Goal: Task Accomplishment & Management: Manage account settings

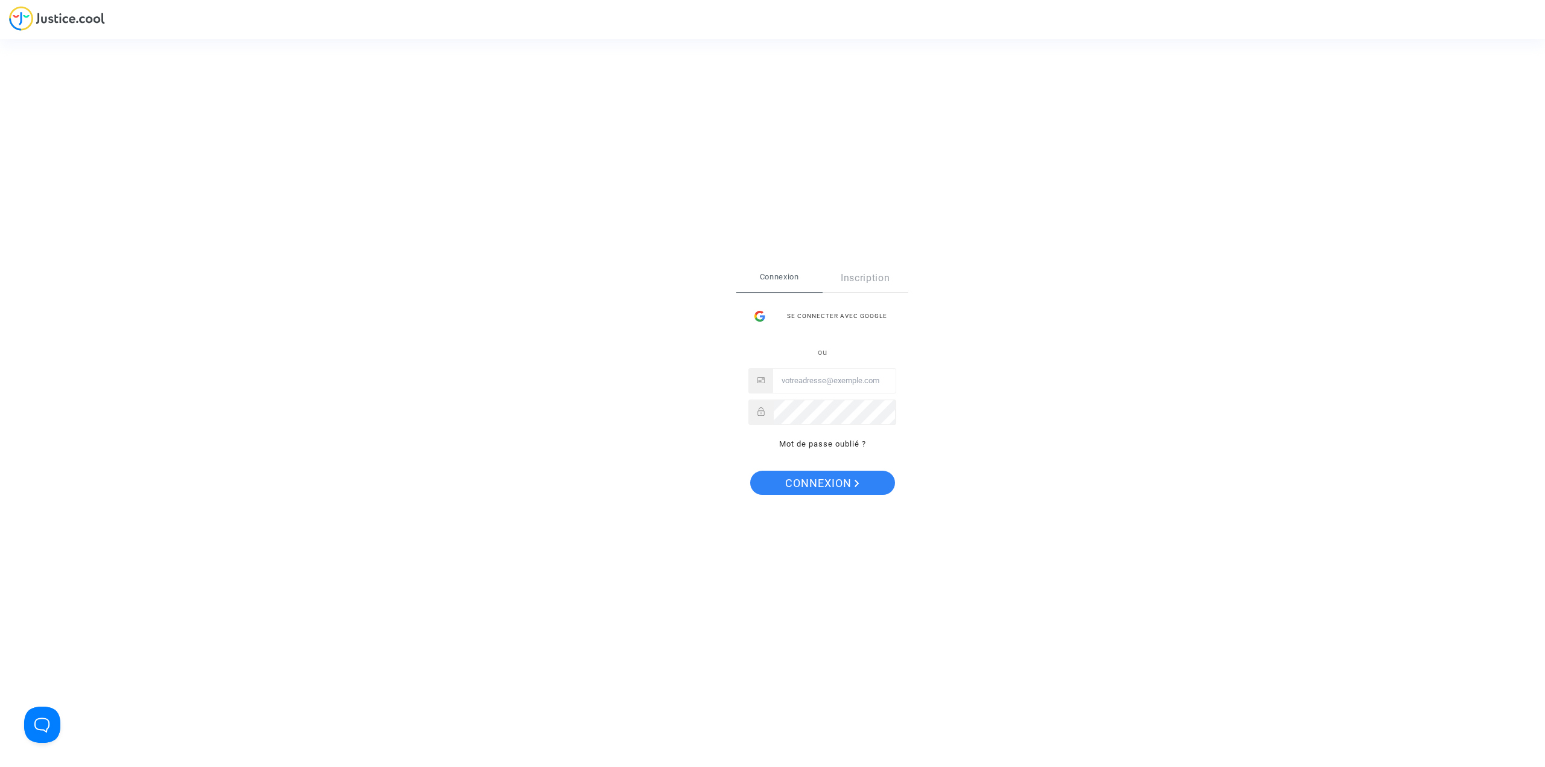
click at [835, 374] on input "Email" at bounding box center [834, 381] width 123 height 24
type input "[EMAIL_ADDRESS][DOMAIN_NAME]"
click at [750, 471] on button "Connexion" at bounding box center [822, 483] width 145 height 24
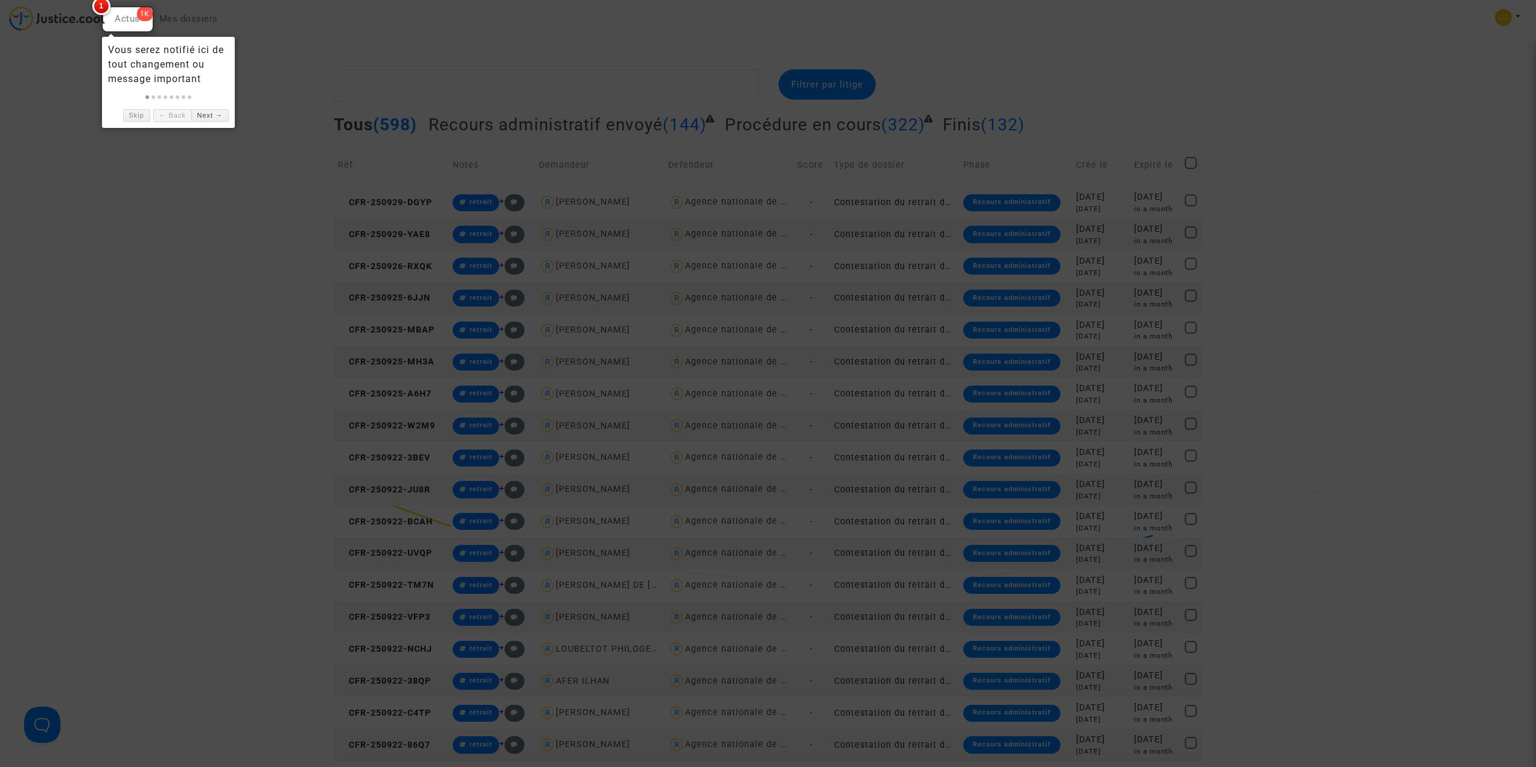
click at [205, 219] on div at bounding box center [768, 383] width 1536 height 767
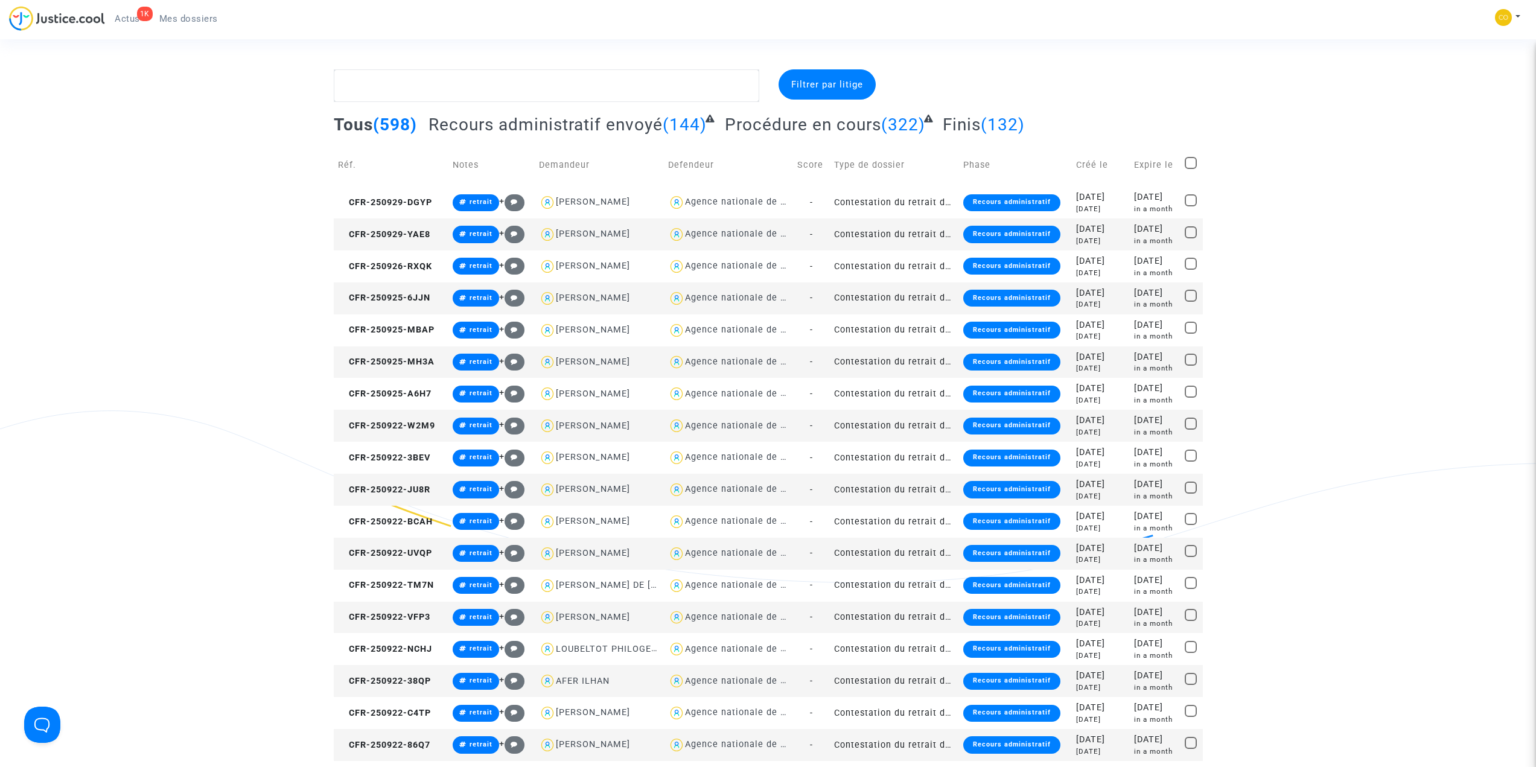
click at [201, 21] on span "Mes dossiers" at bounding box center [188, 18] width 59 height 11
